Goal: Information Seeking & Learning: Learn about a topic

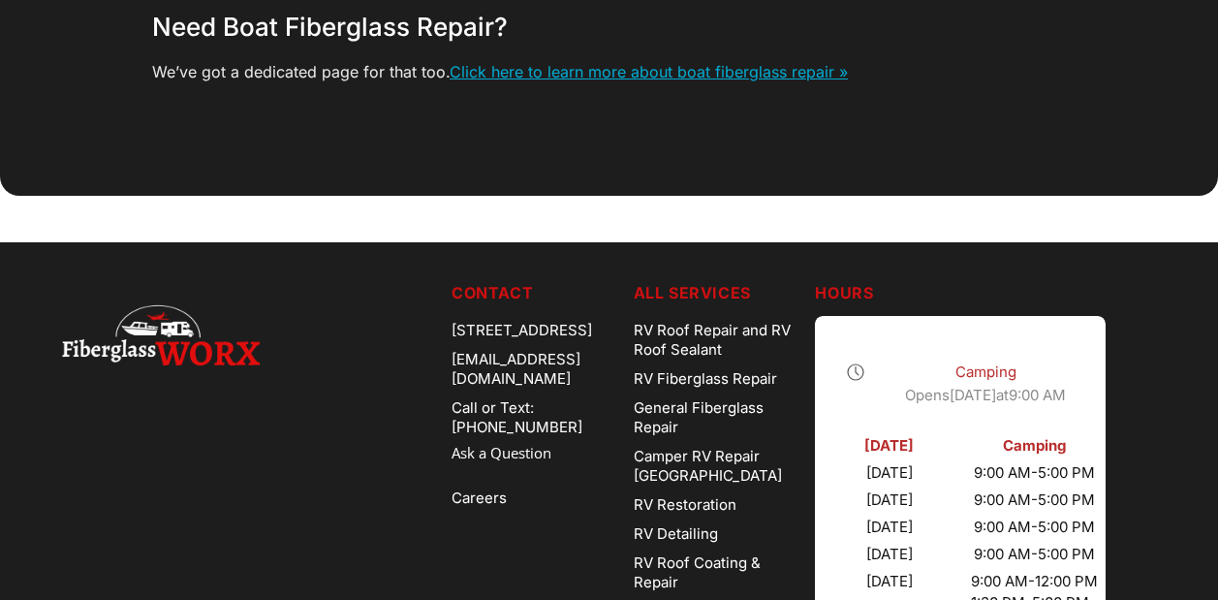
scroll to position [5623, 0]
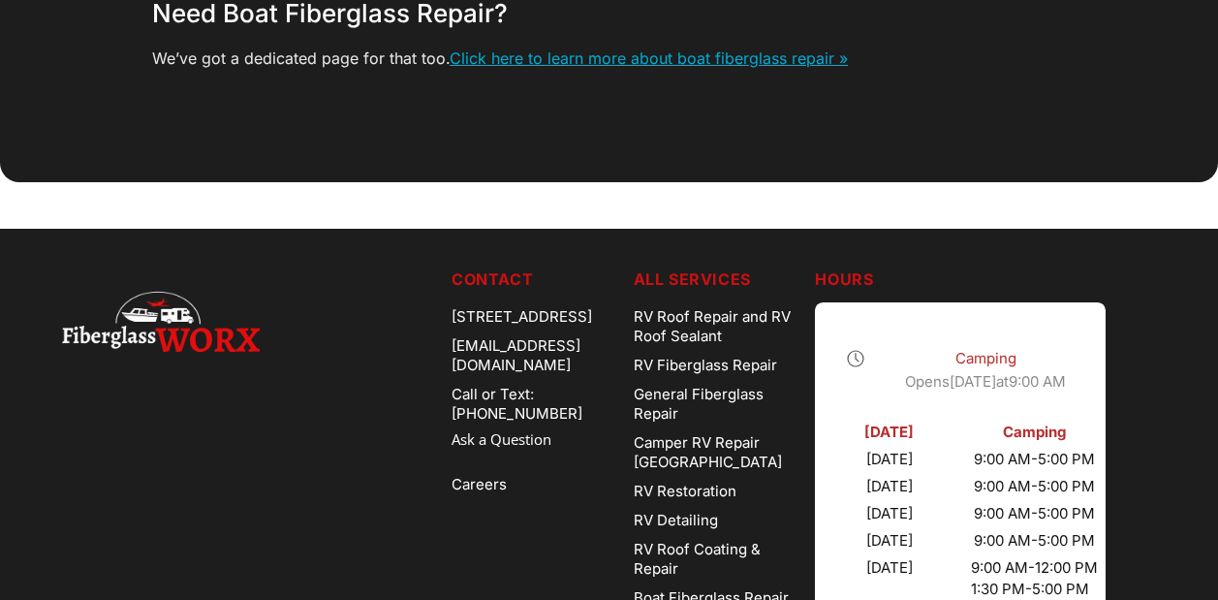
click at [489, 350] on div "[EMAIL_ADDRESS][DOMAIN_NAME]" at bounding box center [535, 355] width 167 height 48
click at [490, 350] on div "[EMAIL_ADDRESS][DOMAIN_NAME]" at bounding box center [535, 355] width 167 height 48
drag, startPoint x: 642, startPoint y: 349, endPoint x: 412, endPoint y: 361, distance: 231.0
copy div "[EMAIL_ADDRESS][DOMAIN_NAME]"
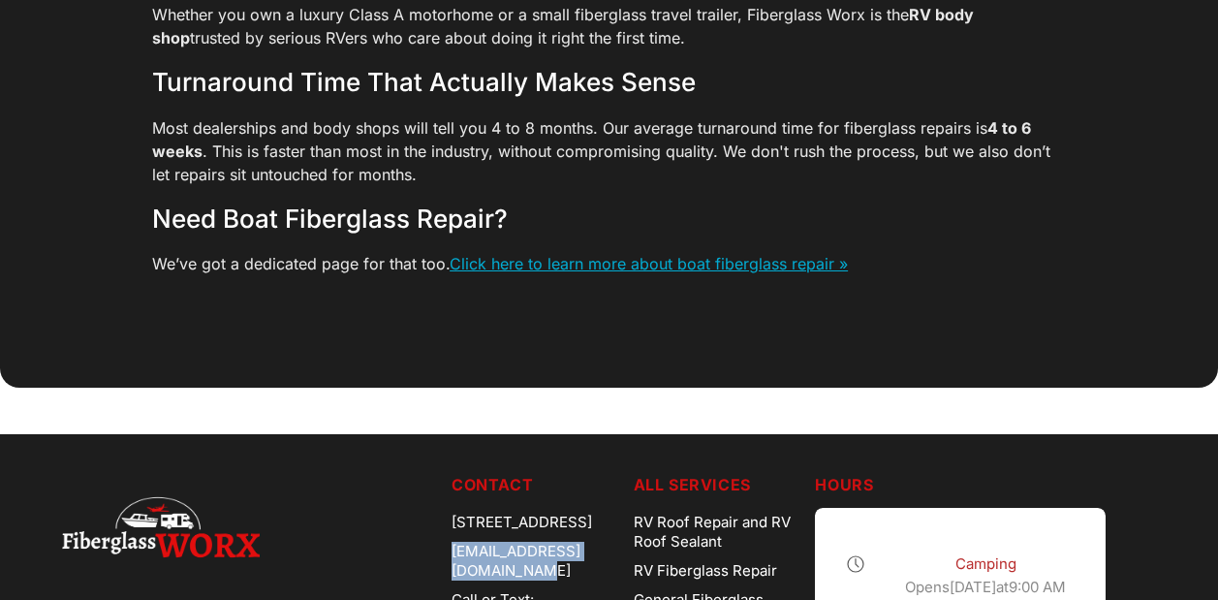
scroll to position [5231, 0]
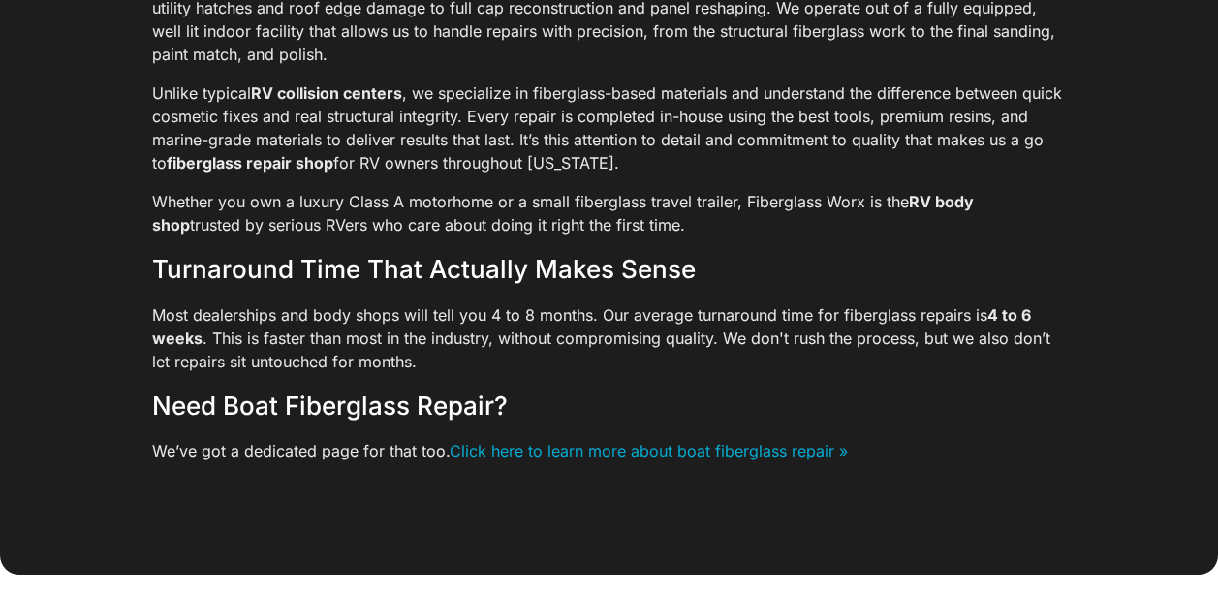
click at [662, 441] on link "Click here to learn more about boat fiberglass repair »" at bounding box center [649, 450] width 398 height 19
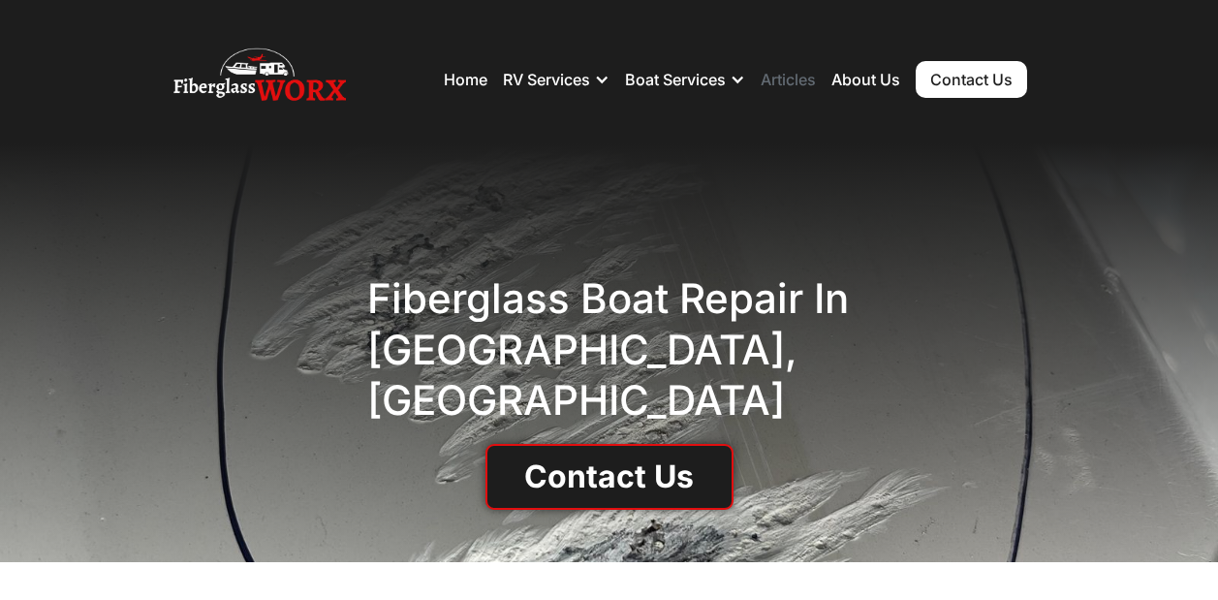
click at [788, 80] on link "Articles" at bounding box center [788, 79] width 55 height 19
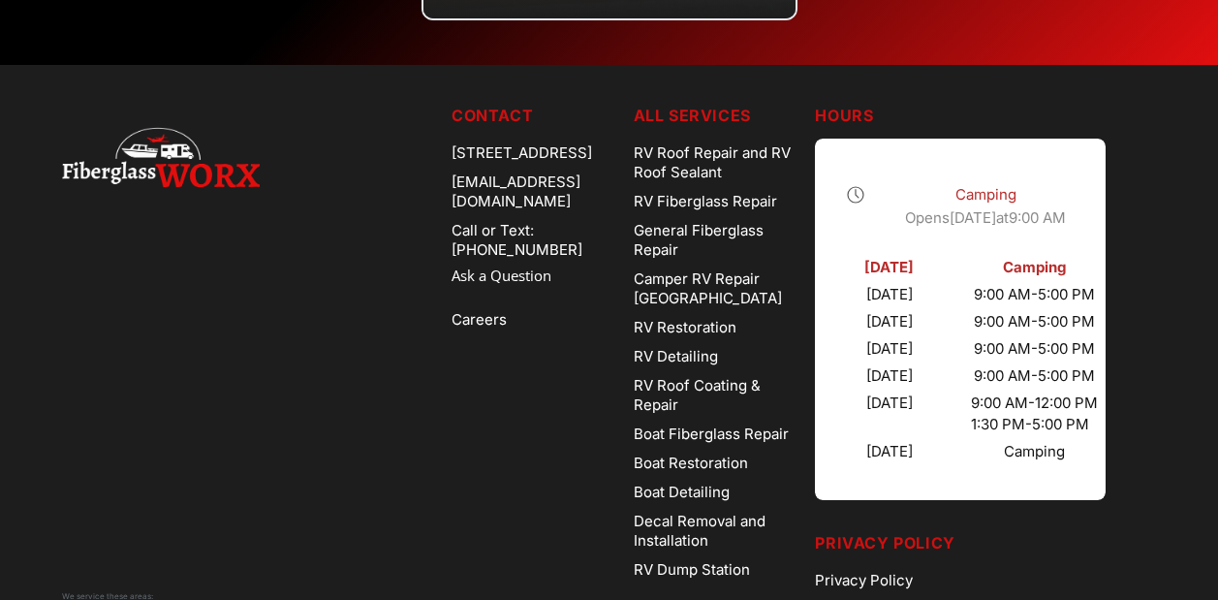
scroll to position [1258, 0]
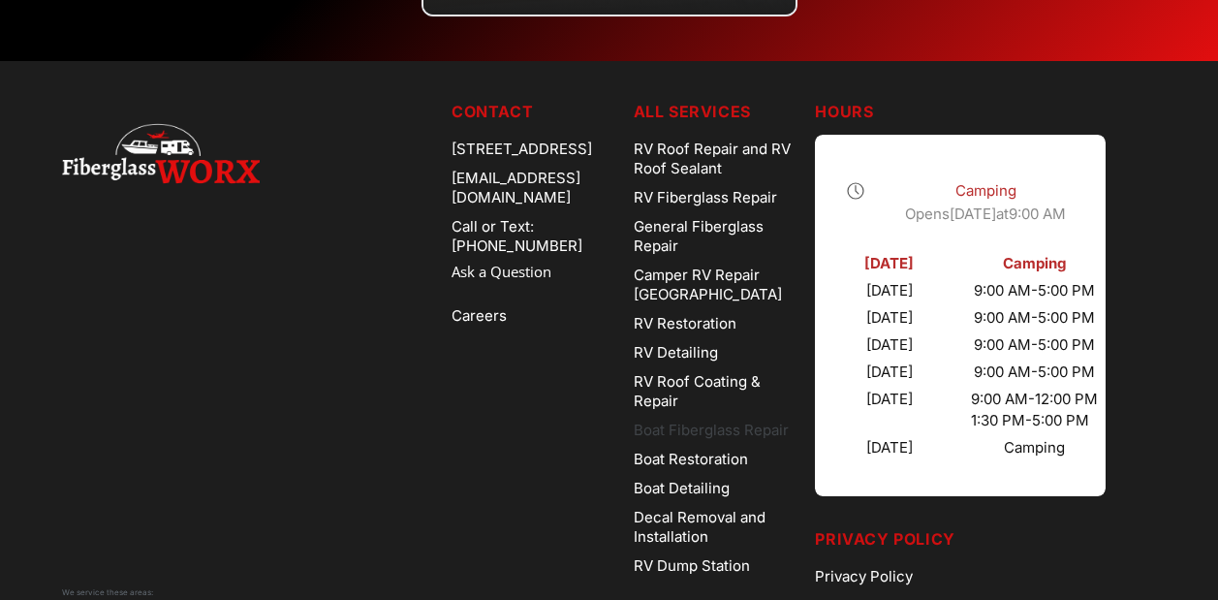
click at [706, 428] on link "Boat Fiberglass Repair" at bounding box center [717, 430] width 167 height 29
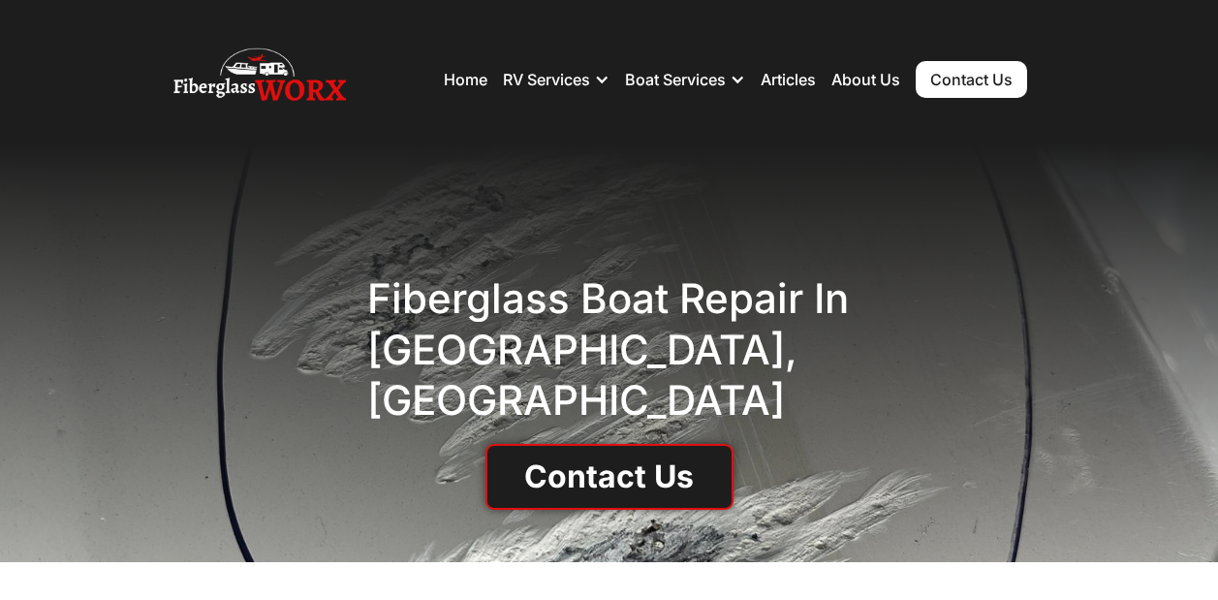
scroll to position [434, 0]
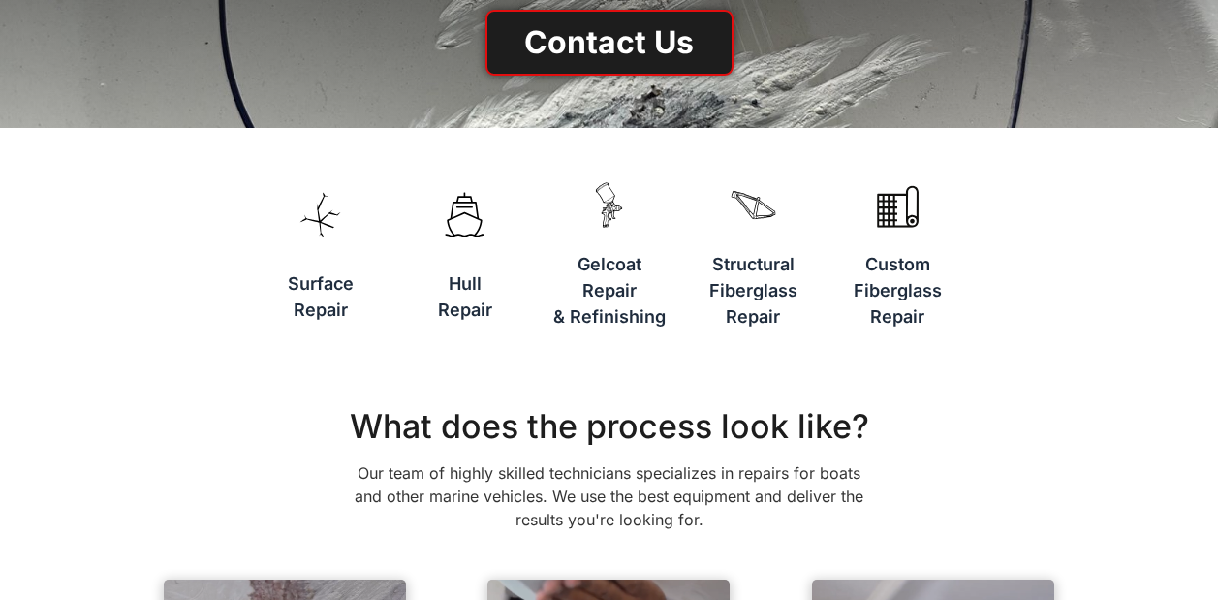
click at [469, 285] on h3 "Hull Repair" at bounding box center [465, 296] width 54 height 52
click at [465, 211] on img at bounding box center [464, 214] width 61 height 111
click at [454, 311] on h3 "Hull Repair" at bounding box center [465, 296] width 54 height 52
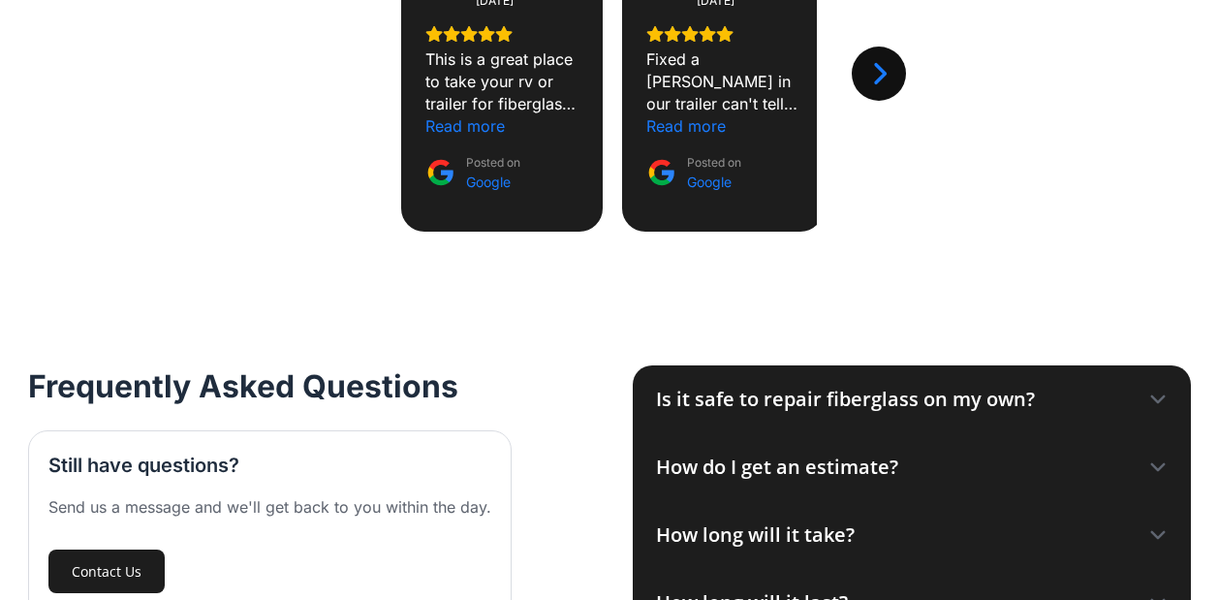
scroll to position [2201, 0]
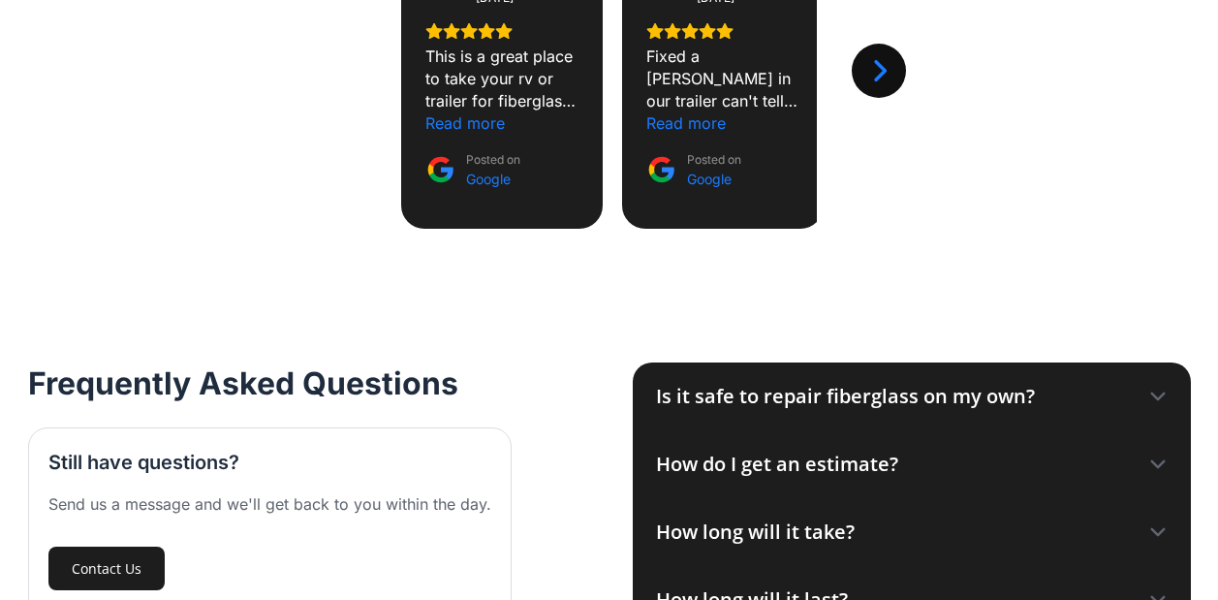
click at [942, 398] on div "Is it safe to repair fiberglass on my own?" at bounding box center [845, 396] width 379 height 29
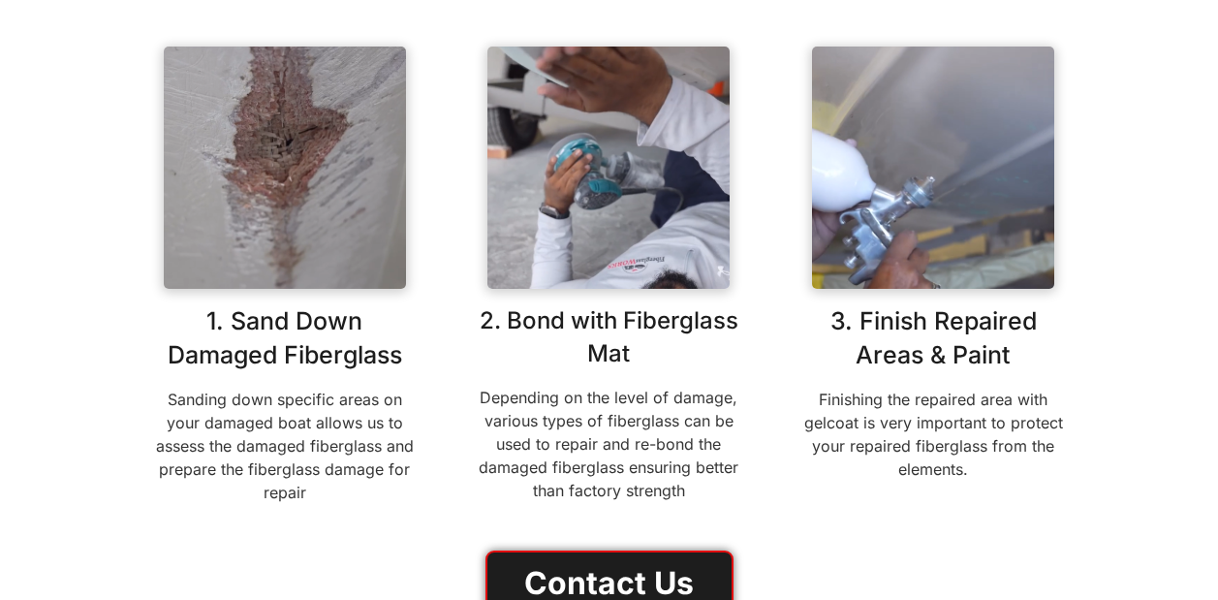
scroll to position [945, 0]
